Goal: Transaction & Acquisition: Purchase product/service

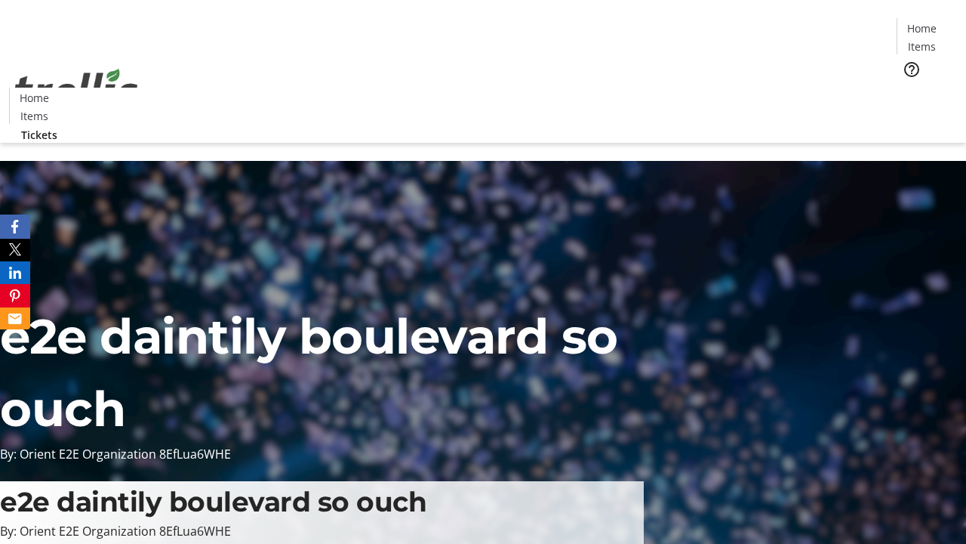
click at [909, 88] on span "Tickets" at bounding box center [927, 96] width 36 height 16
